Goal: Information Seeking & Learning: Learn about a topic

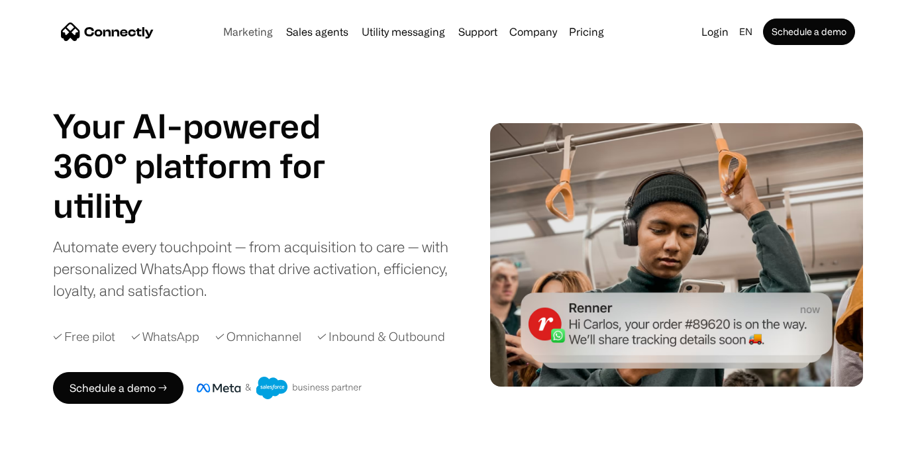
click at [252, 36] on link "Marketing" at bounding box center [248, 31] width 60 height 11
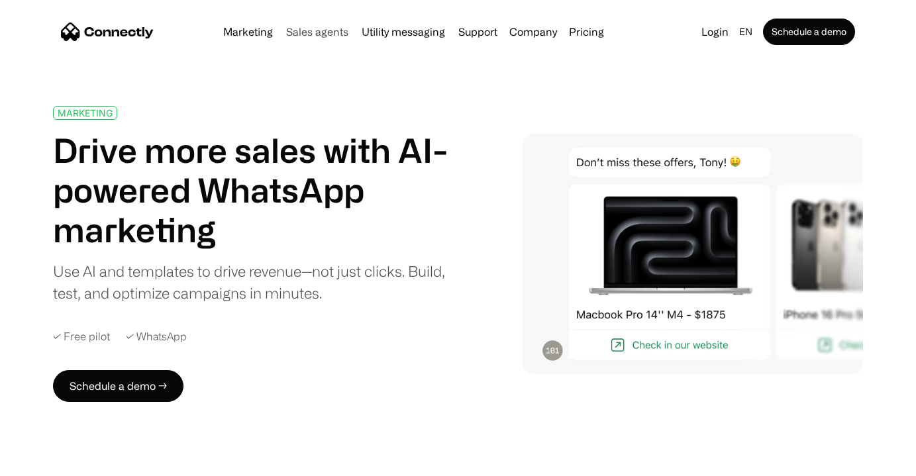
click at [322, 36] on link "Sales agents" at bounding box center [317, 31] width 73 height 11
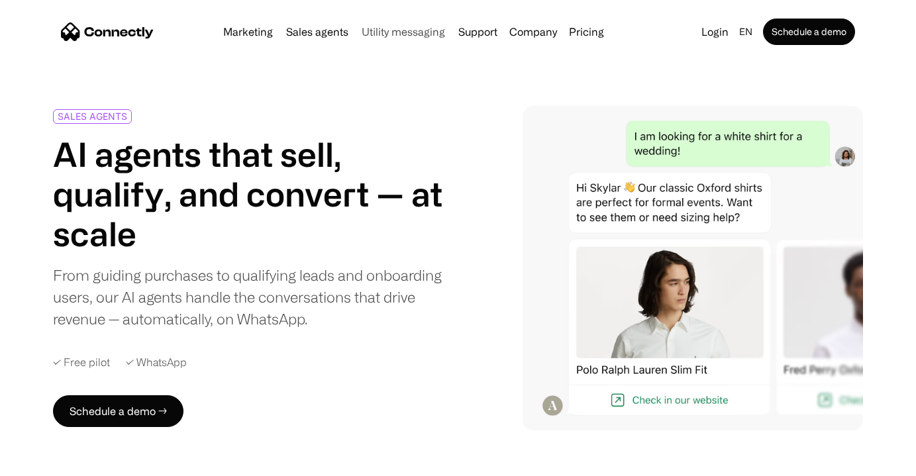
click at [366, 31] on link "Utility messaging" at bounding box center [403, 31] width 94 height 11
